Goal: Information Seeking & Learning: Learn about a topic

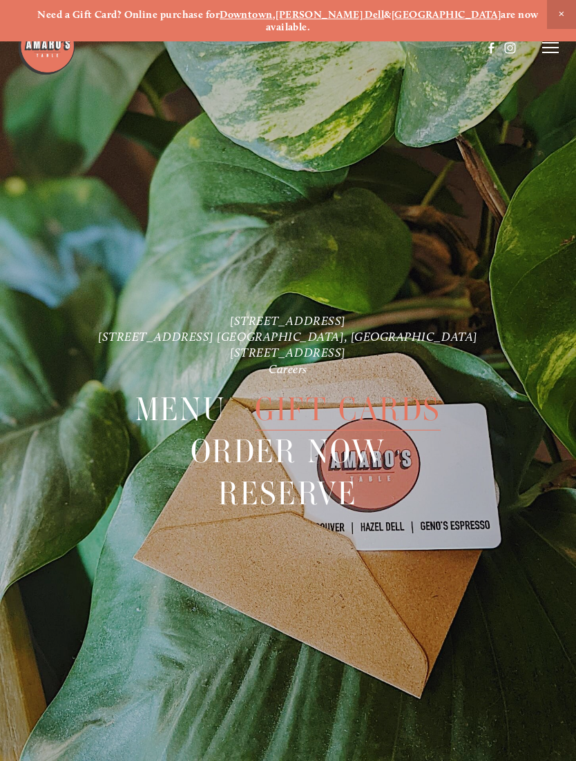
click at [331, 19] on strong "[PERSON_NAME] Dell" at bounding box center [329, 14] width 108 height 12
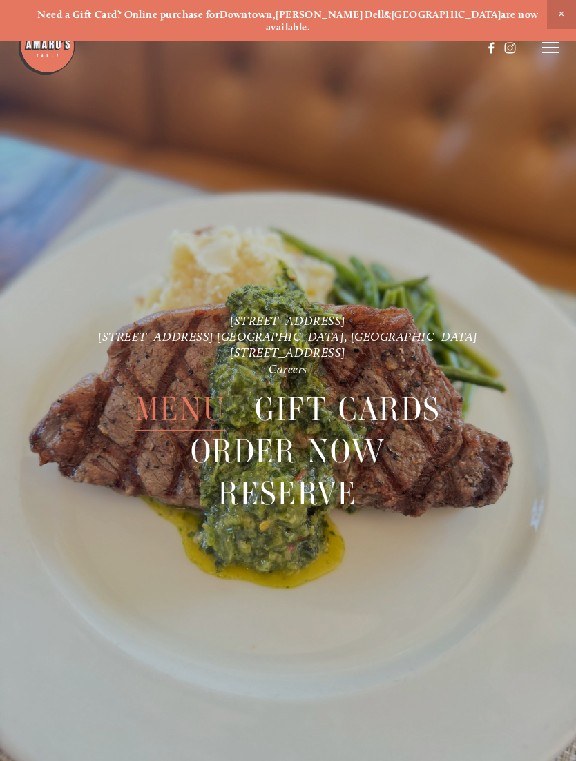
scroll to position [29, 0]
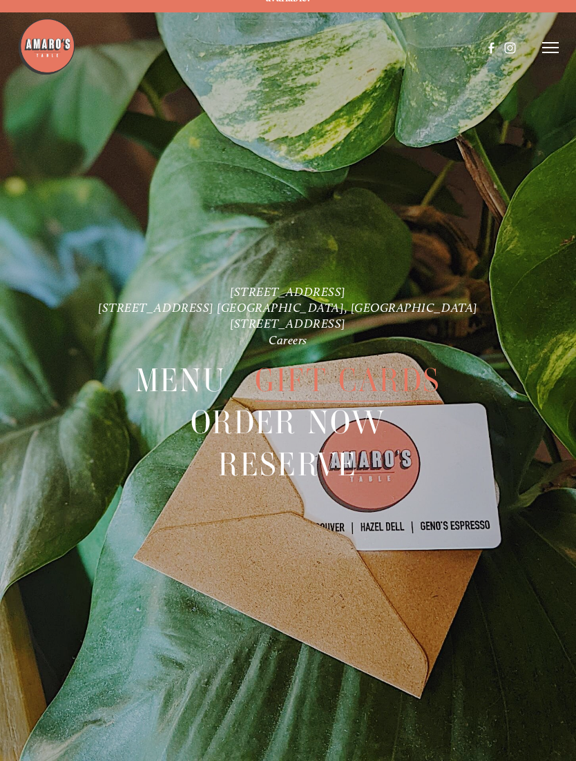
click at [367, 408] on span "Order Now" at bounding box center [287, 423] width 195 height 42
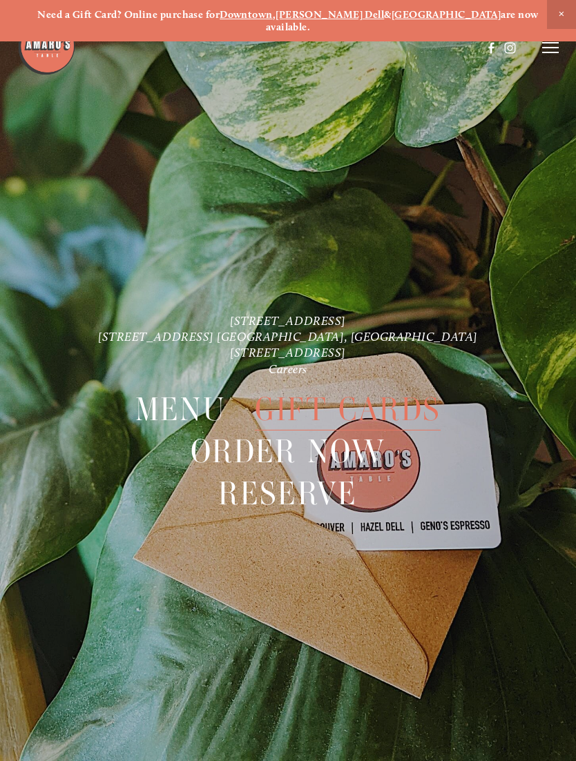
click at [195, 404] on span "Menu" at bounding box center [180, 410] width 90 height 42
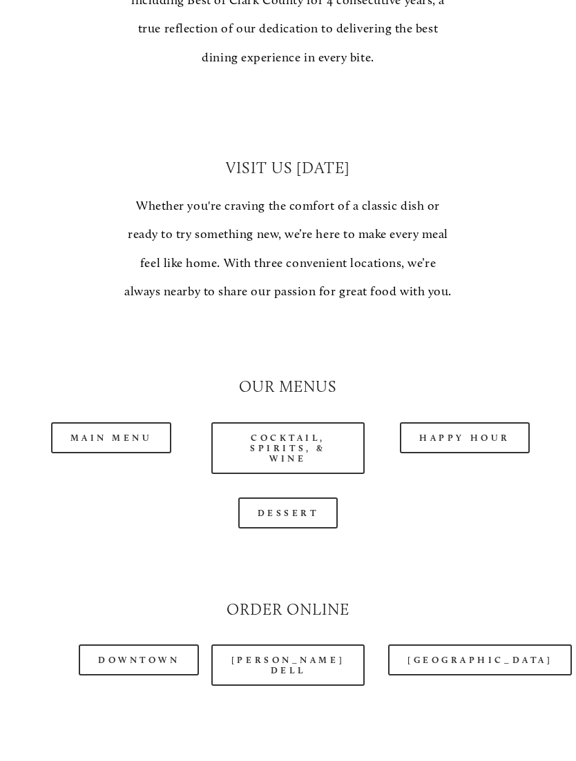
scroll to position [950, 0]
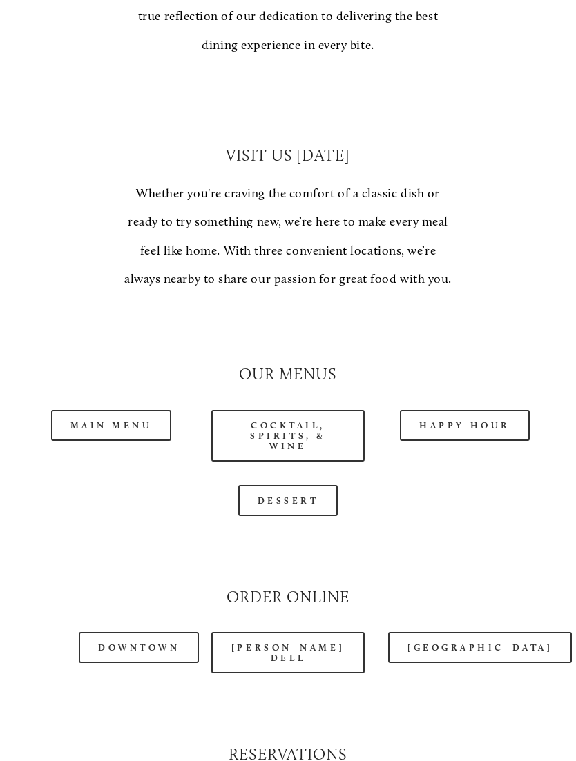
click at [132, 411] on link "Main Menu" at bounding box center [111, 426] width 121 height 31
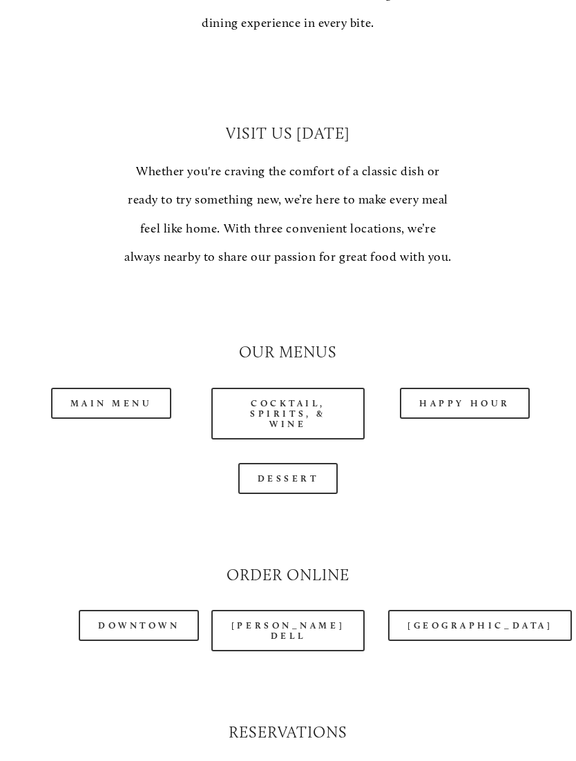
click at [296, 610] on link "[PERSON_NAME] Dell" at bounding box center [287, 630] width 153 height 41
